Goal: Entertainment & Leisure: Consume media (video, audio)

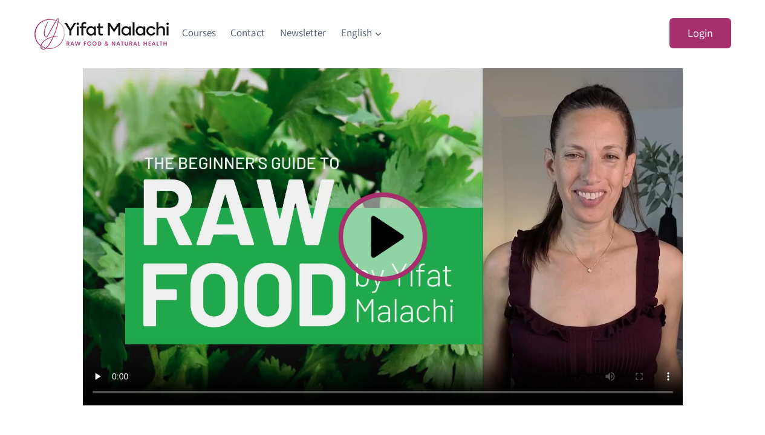
scroll to position [350, 0]
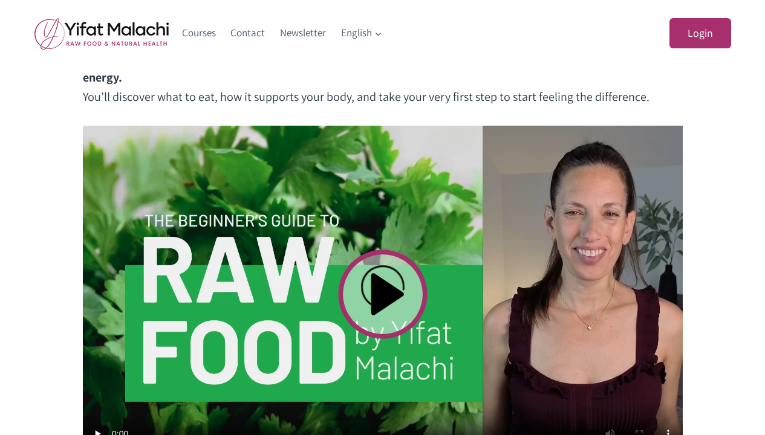
click at [382, 292] on video at bounding box center [383, 294] width 600 height 337
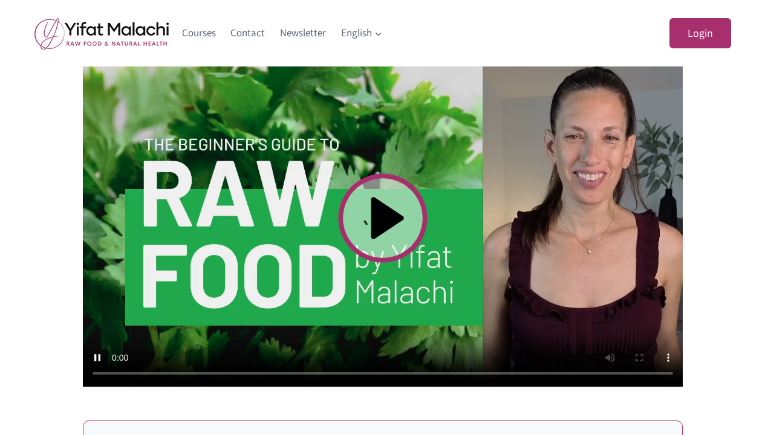
scroll to position [431, 0]
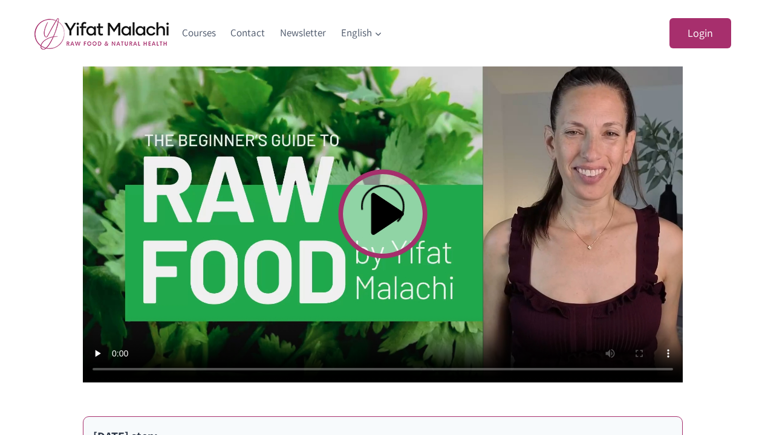
click at [116, 368] on video at bounding box center [383, 213] width 600 height 337
click at [99, 369] on video at bounding box center [383, 213] width 600 height 337
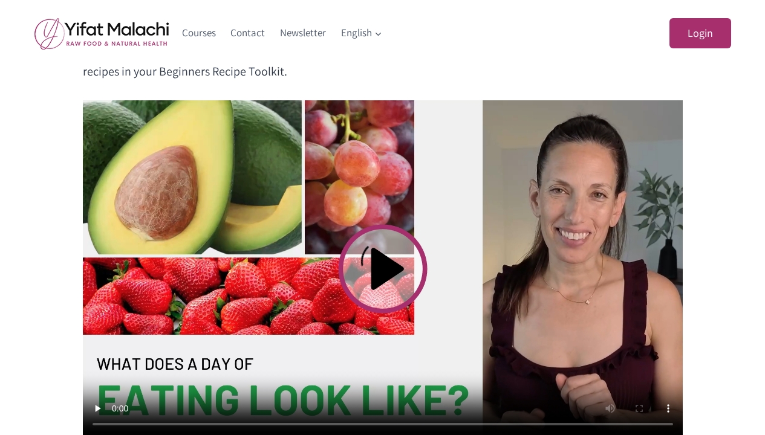
scroll to position [373, 0]
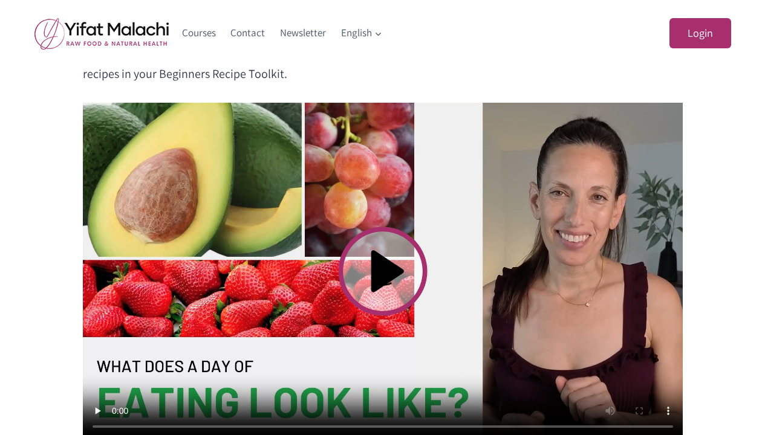
click at [384, 272] on video at bounding box center [383, 271] width 600 height 337
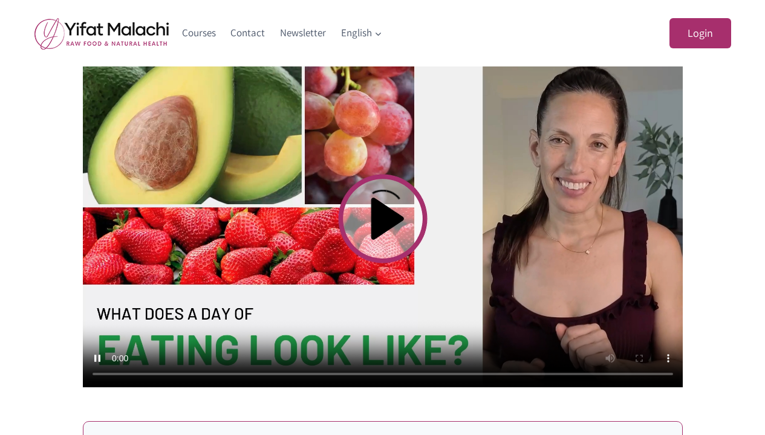
scroll to position [425, 0]
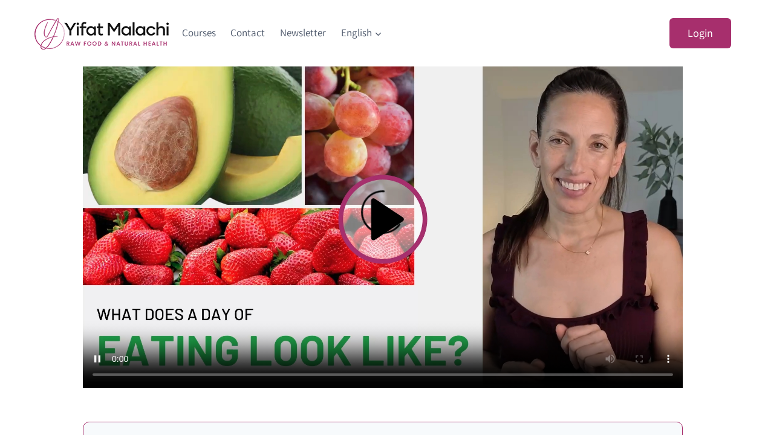
click at [99, 379] on video at bounding box center [383, 219] width 600 height 337
click at [99, 374] on video at bounding box center [383, 219] width 600 height 337
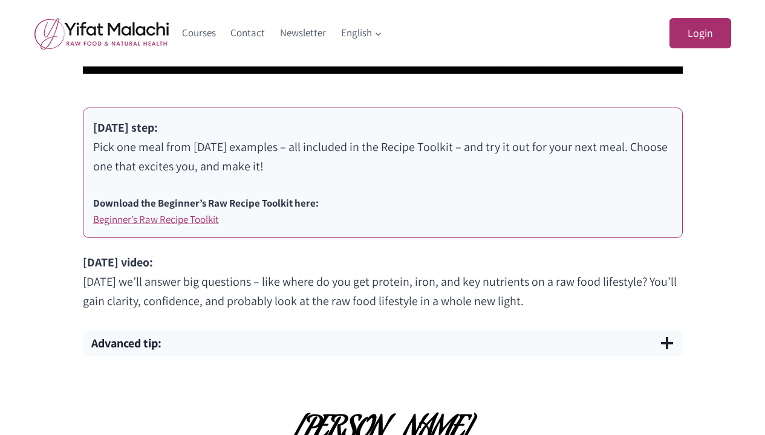
scroll to position [742, 0]
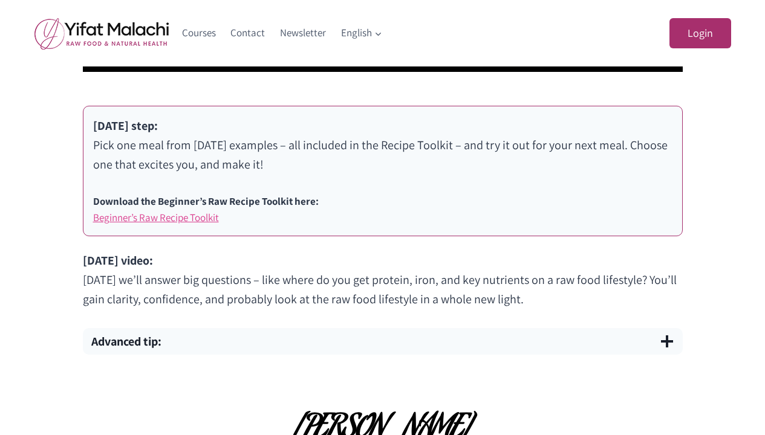
click at [168, 221] on link "Beginner’s Raw Recipe Toolkit" at bounding box center [156, 217] width 126 height 13
